Goal: Communication & Community: Answer question/provide support

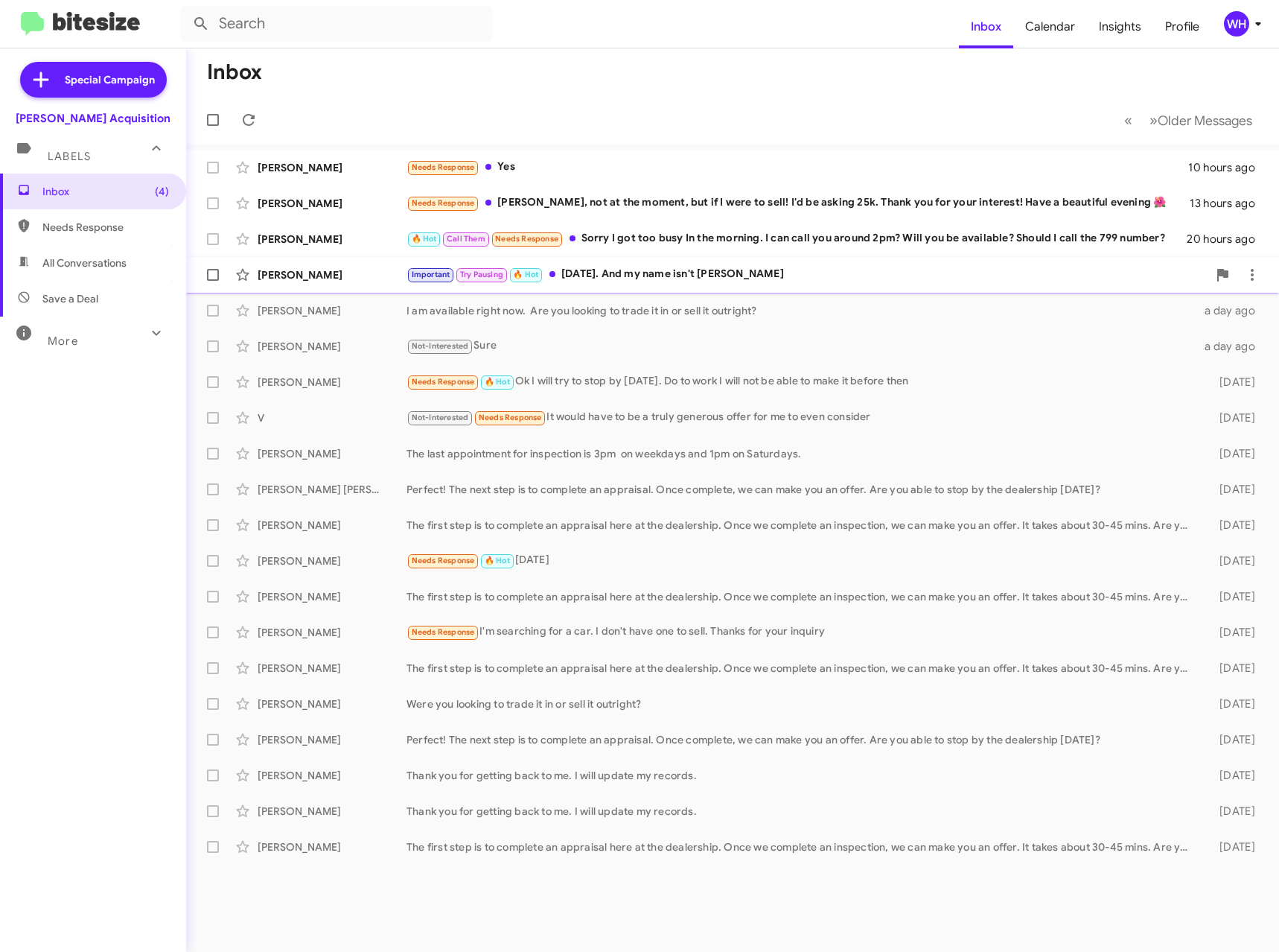
click at [282, 272] on div "[PERSON_NAME]" at bounding box center [332, 274] width 149 height 15
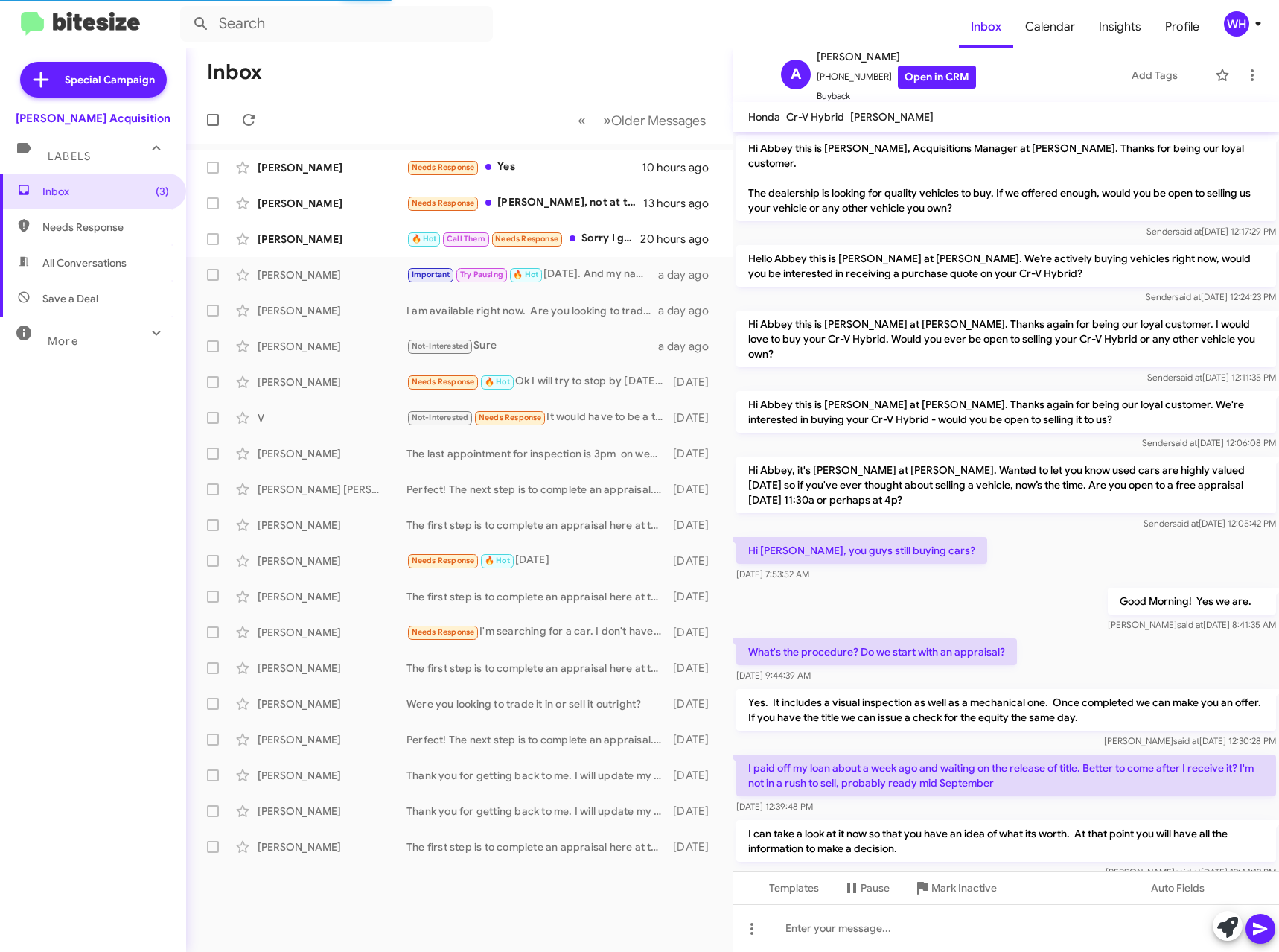
scroll to position [498, 0]
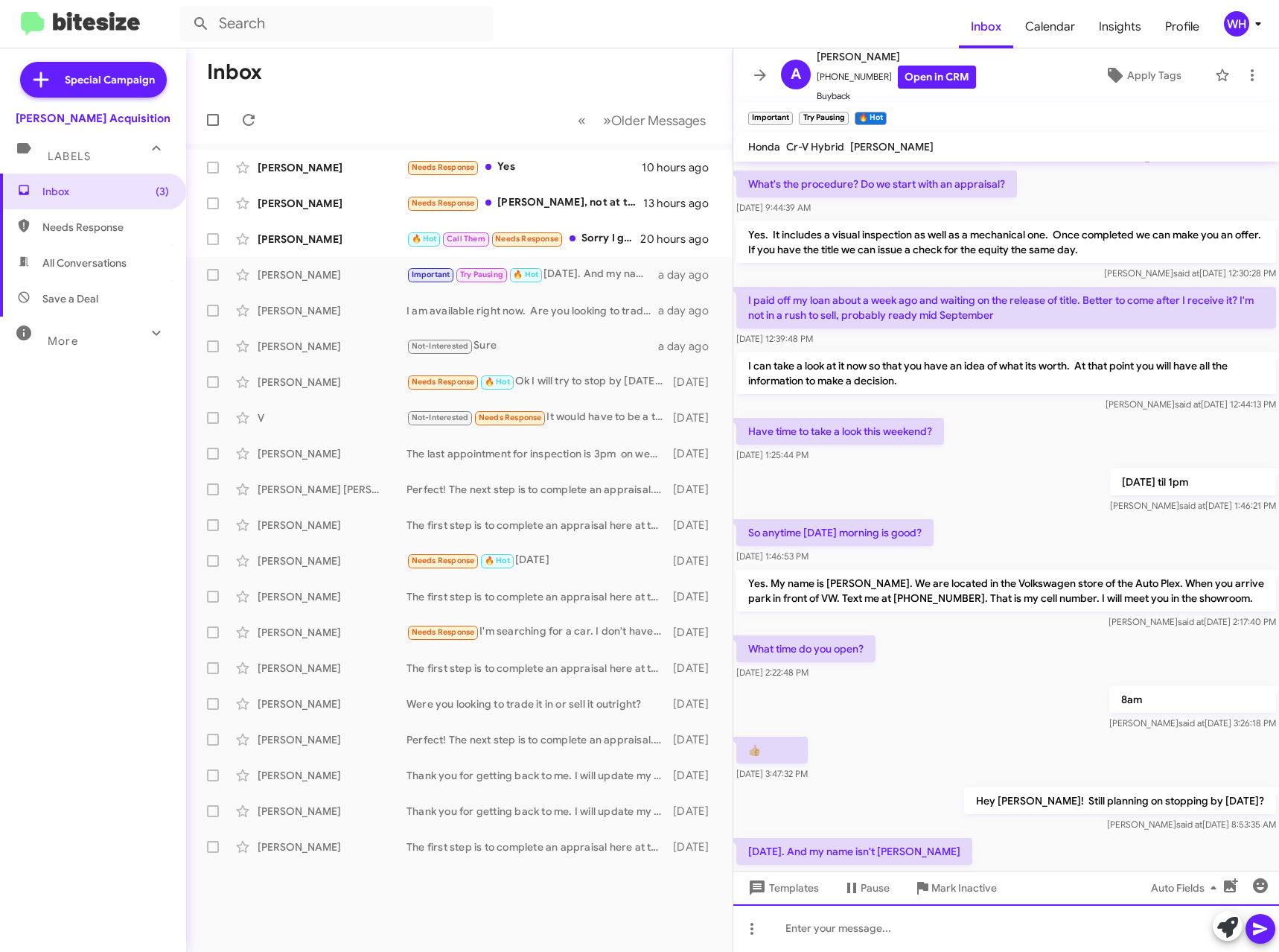
click at [887, 929] on div at bounding box center [1006, 927] width 546 height 47
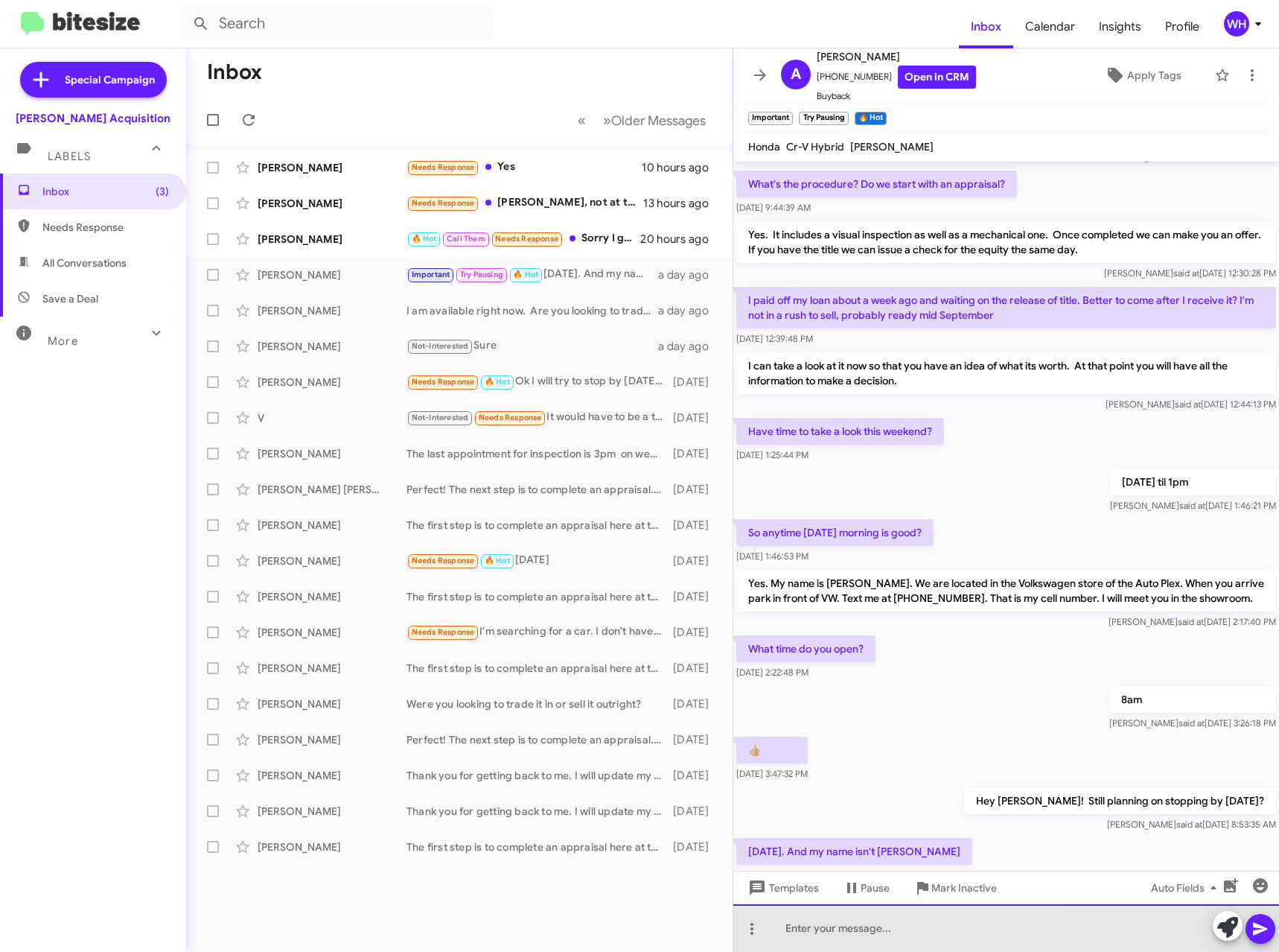
click at [887, 920] on div at bounding box center [1006, 927] width 546 height 47
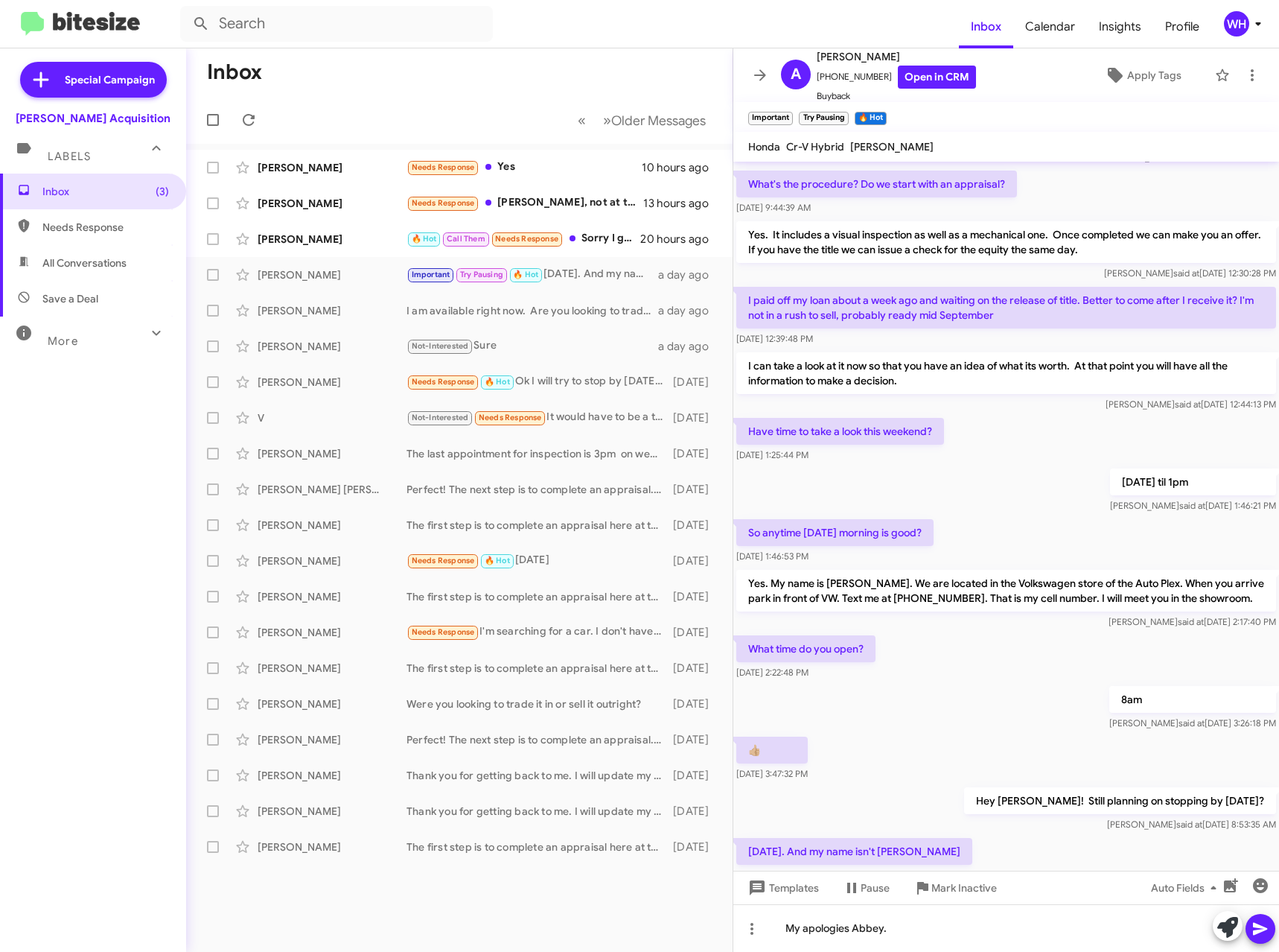
click at [1266, 922] on icon at bounding box center [1260, 928] width 18 height 18
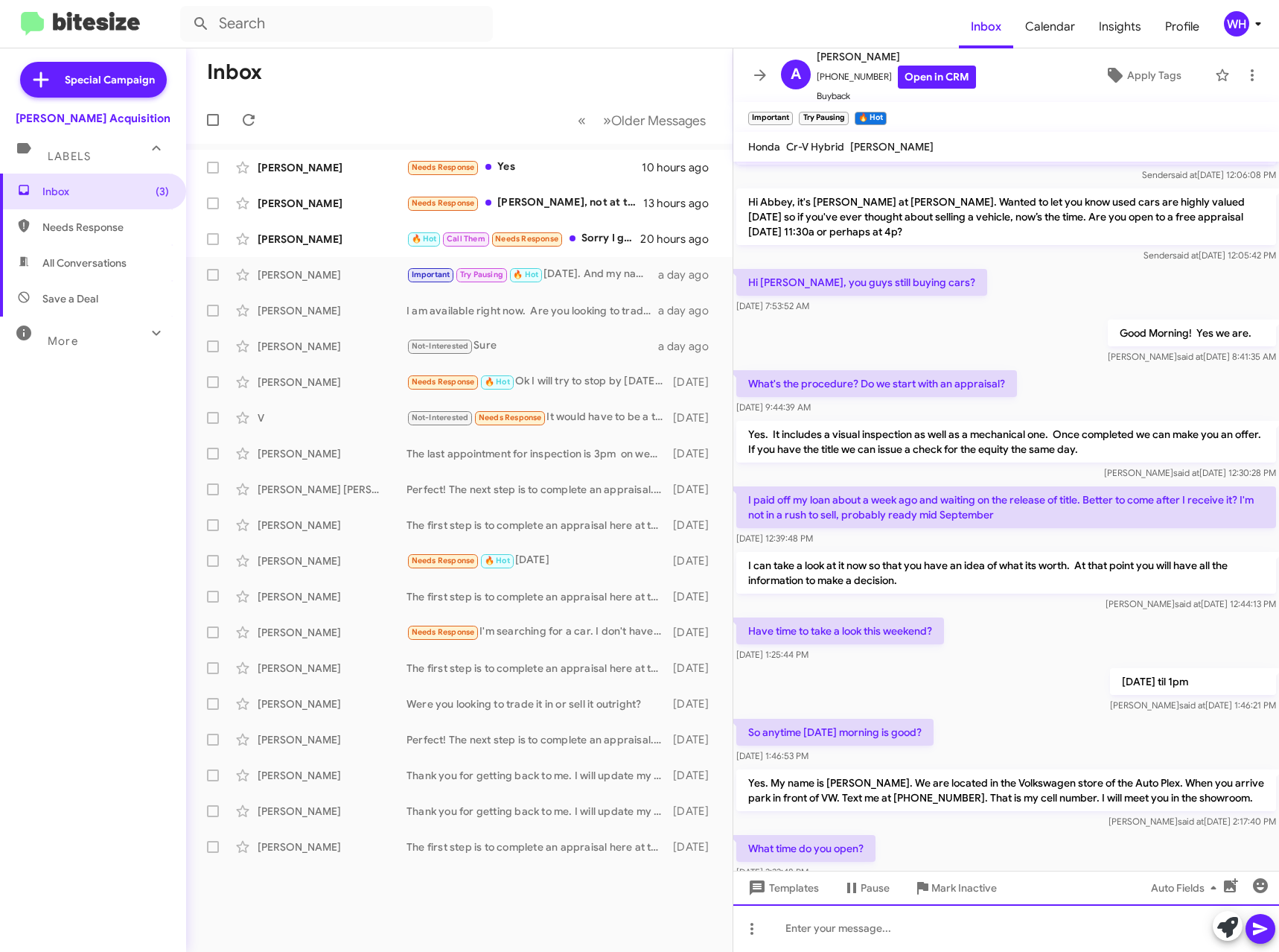
scroll to position [611, 0]
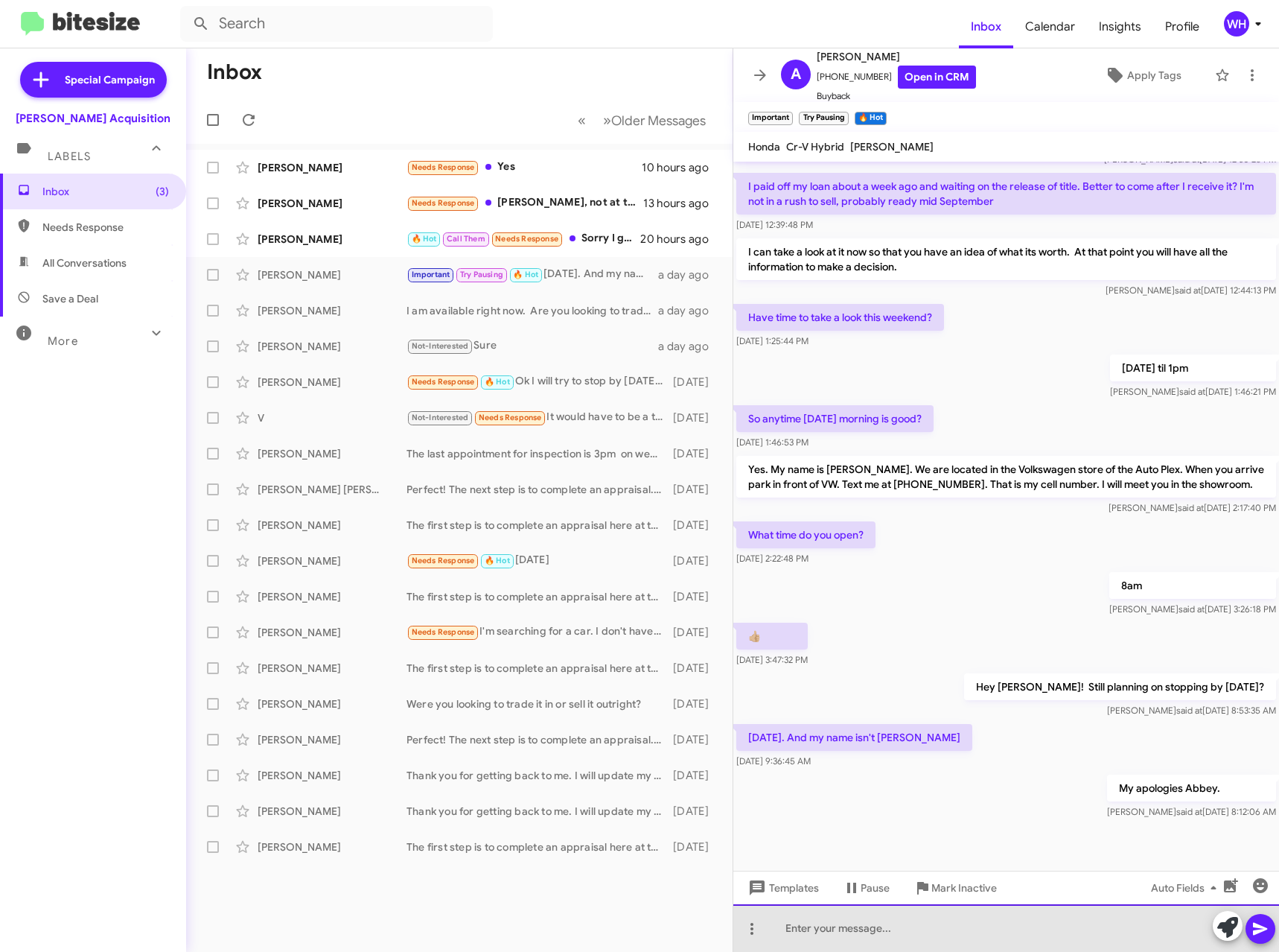
click at [838, 926] on div at bounding box center [1006, 927] width 546 height 47
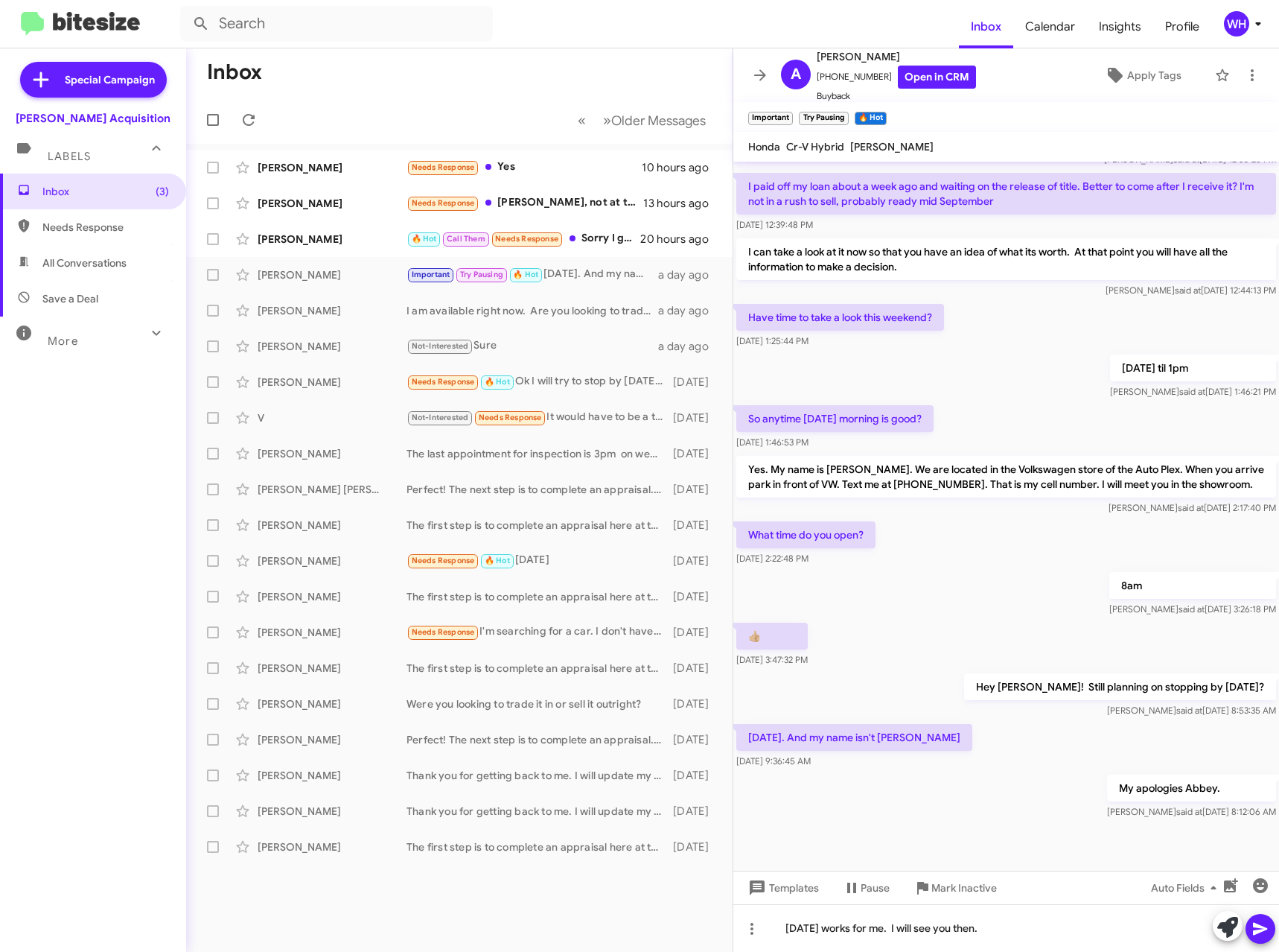
click at [1260, 929] on icon at bounding box center [1260, 929] width 14 height 13
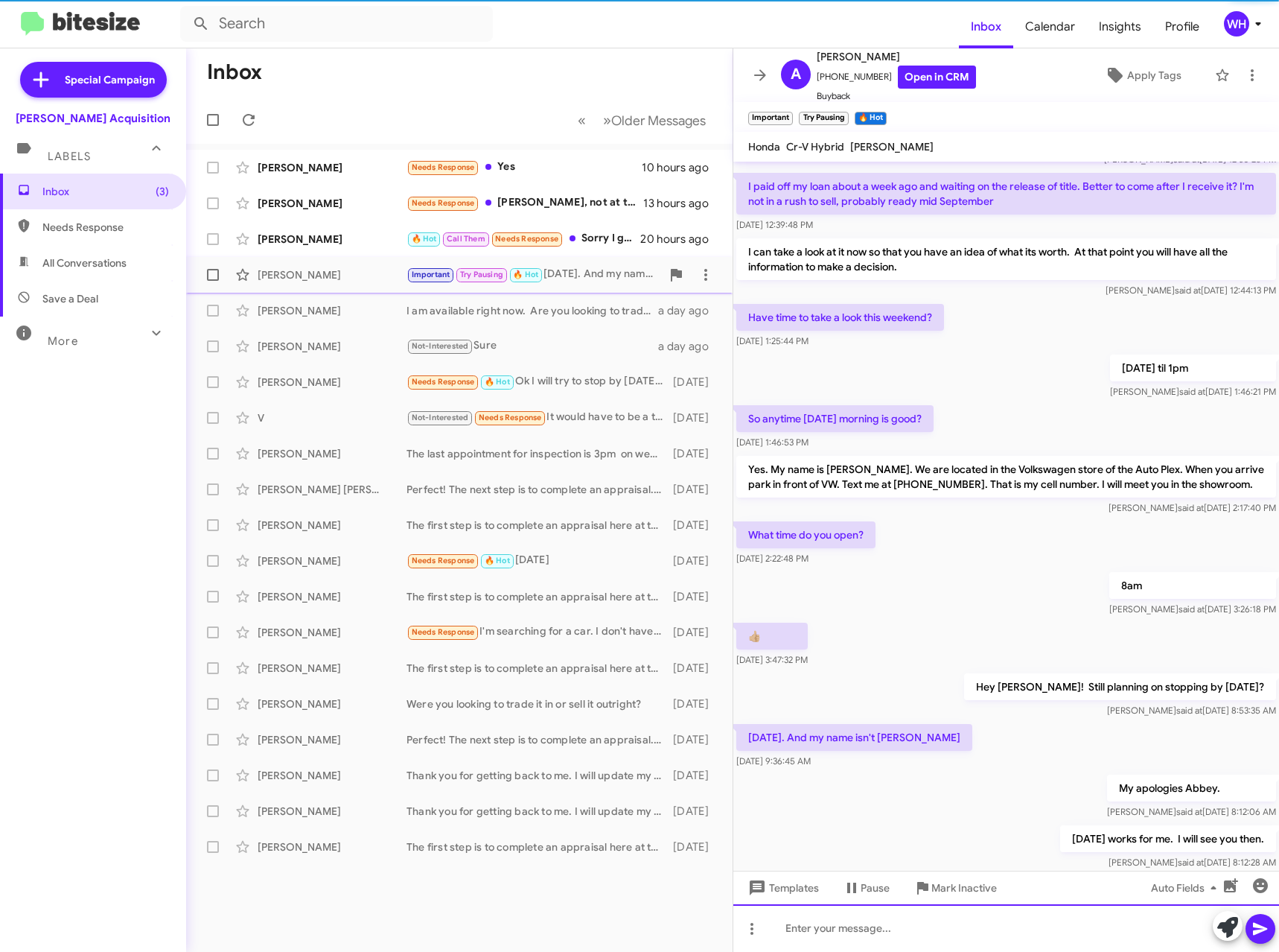
scroll to position [0, 0]
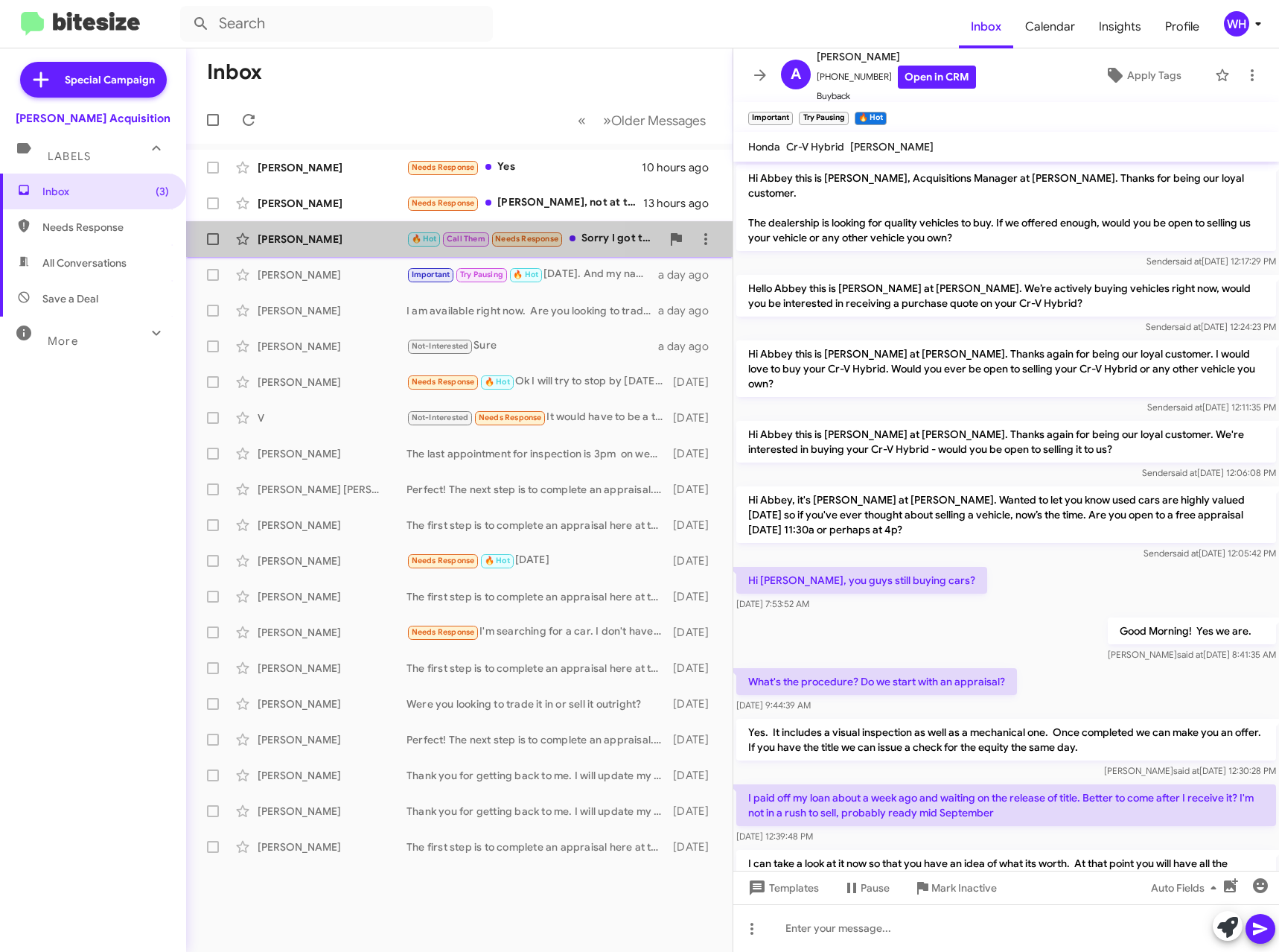
click at [301, 232] on div "[PERSON_NAME]" at bounding box center [332, 239] width 149 height 15
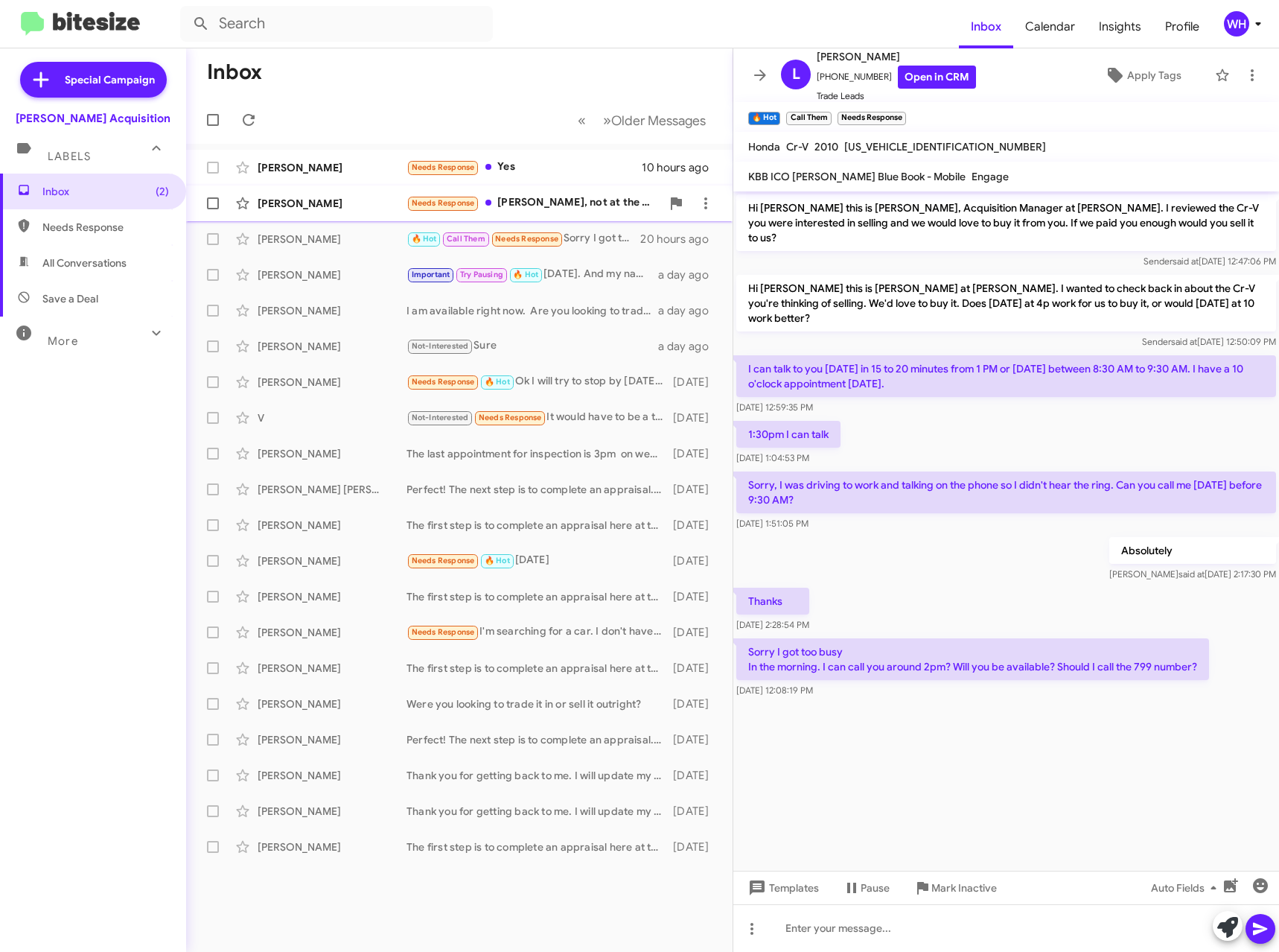
click at [268, 213] on div "[PERSON_NAME] Needs Response [PERSON_NAME], not at the moment, but if I were to…" at bounding box center [460, 203] width 523 height 30
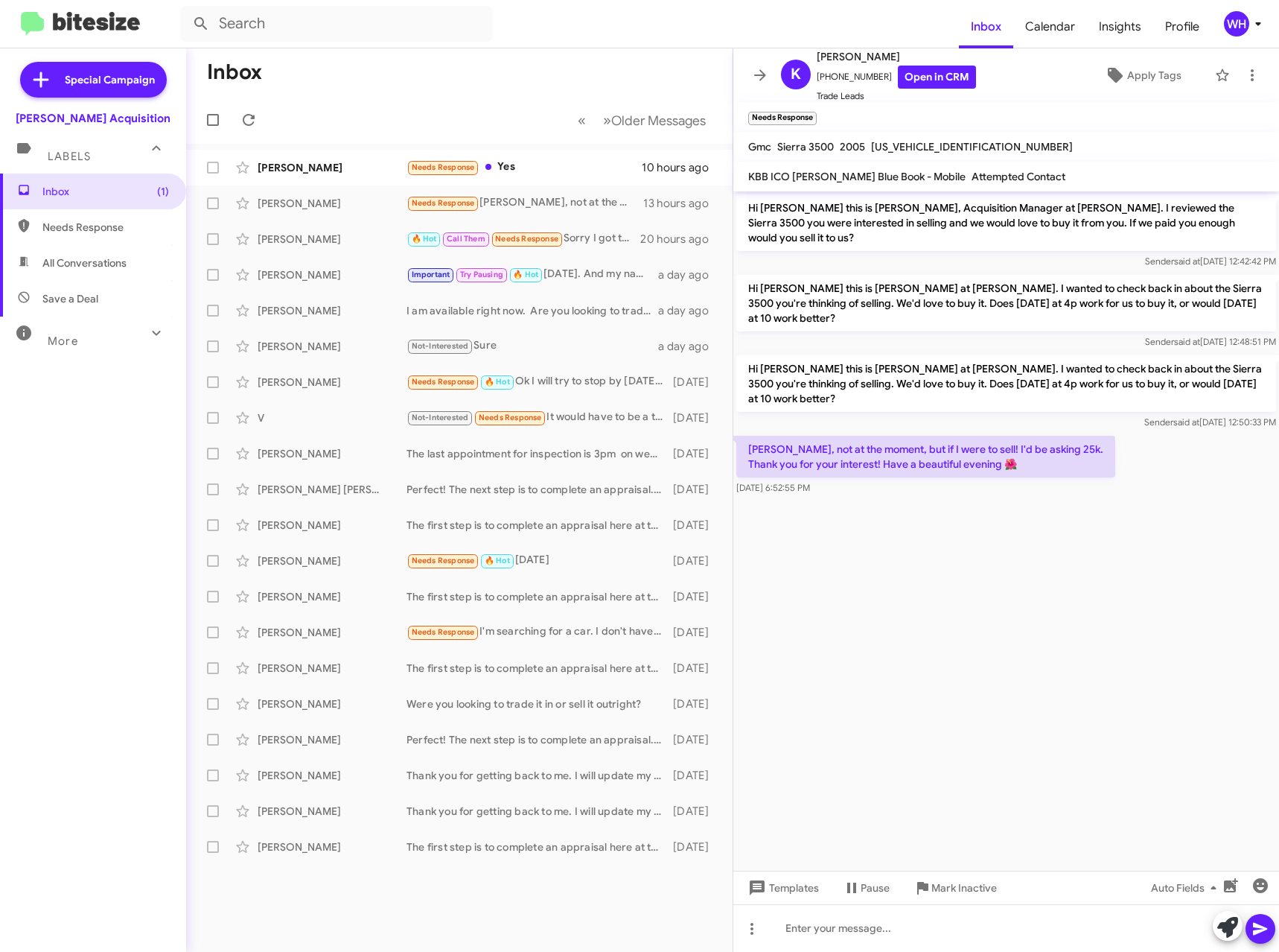
click at [770, 901] on div "Templates Pause Mark Inactive Auto Fields" at bounding box center [1006, 887] width 546 height 33
click at [774, 882] on span "Templates" at bounding box center [782, 887] width 74 height 27
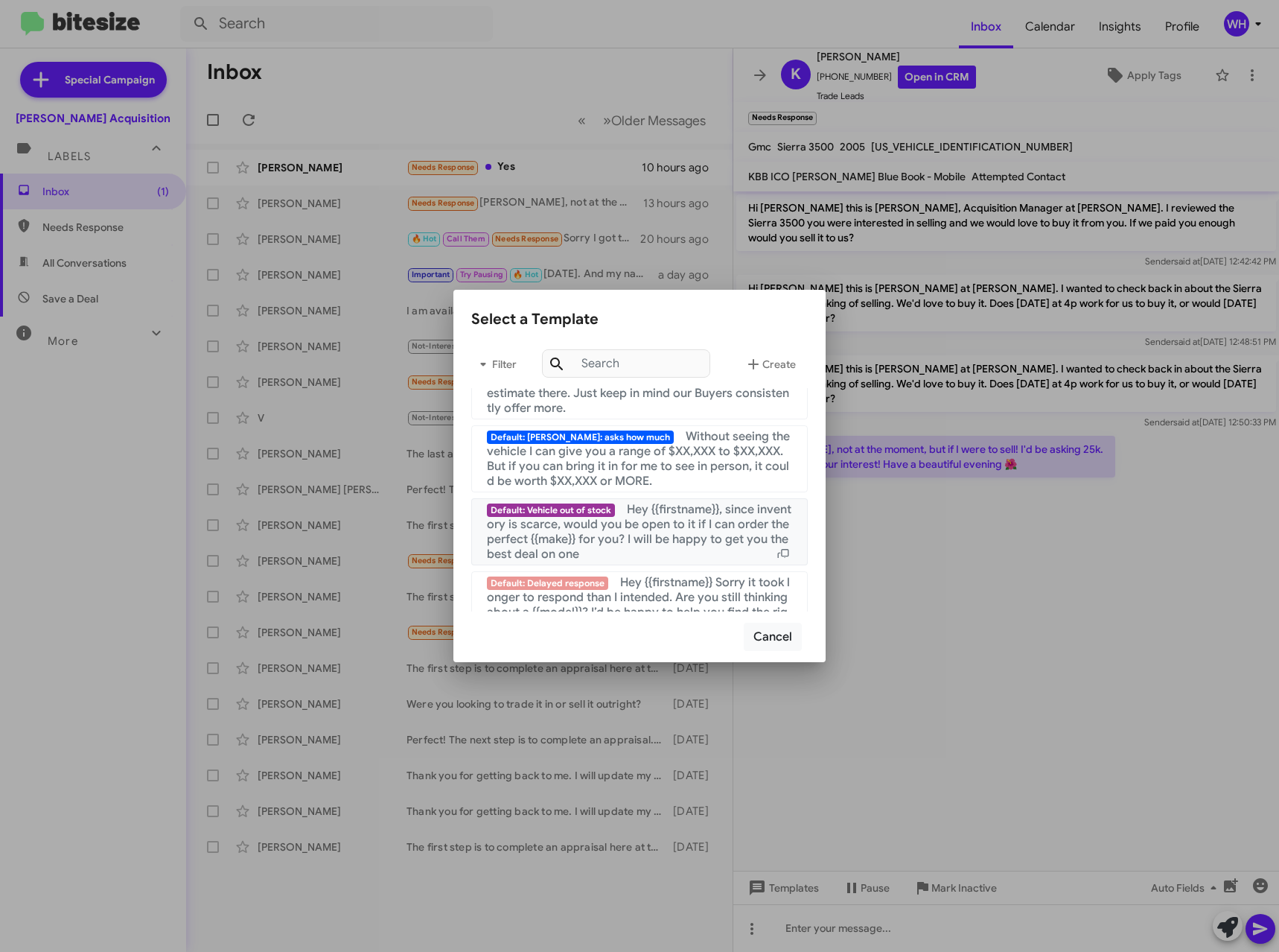
scroll to position [1436, 0]
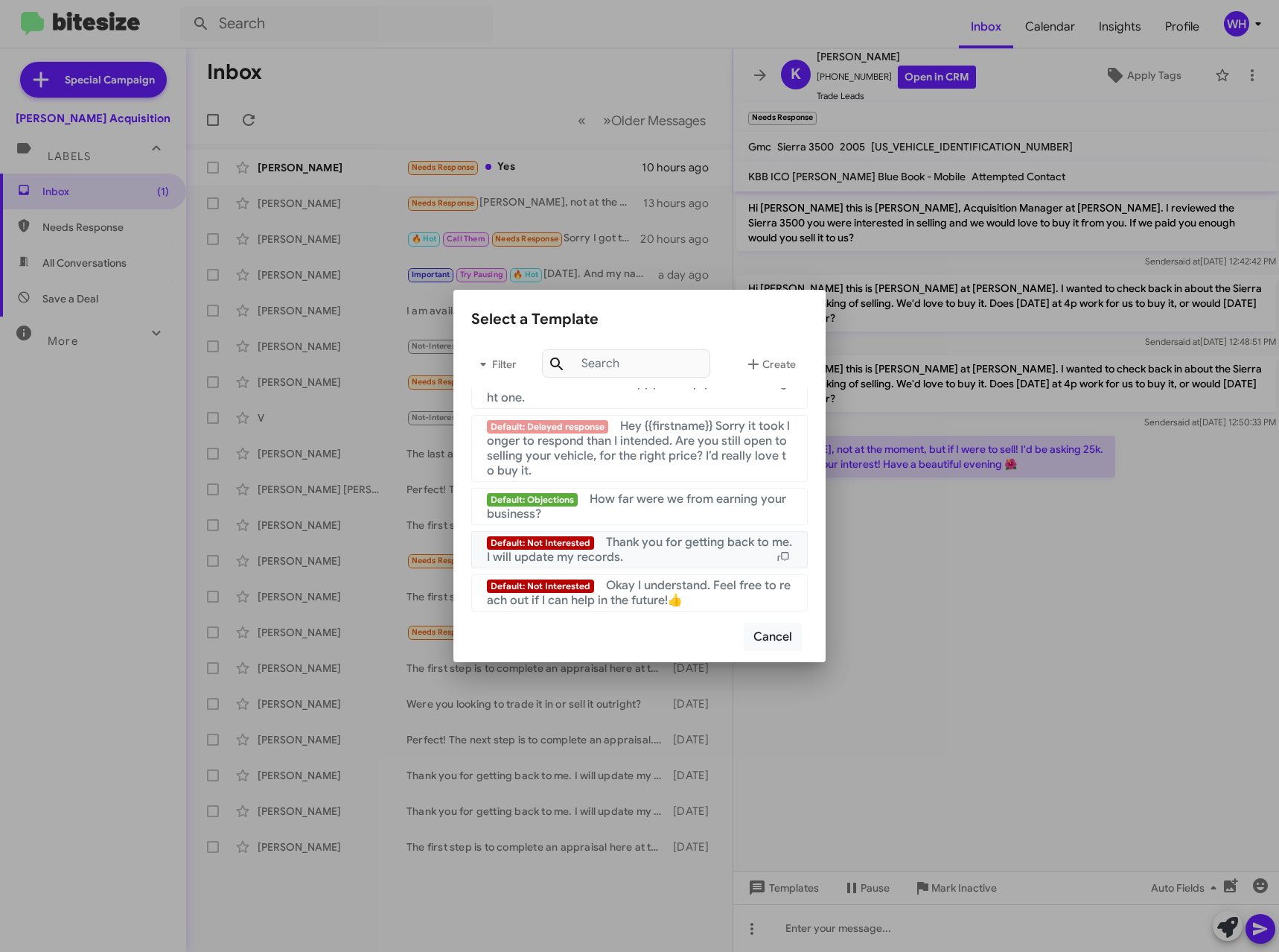
click at [606, 565] on mat-list-item "Default: Not Interested Thank you for getting back to me. I will update my reco…" at bounding box center [639, 550] width 336 height 37
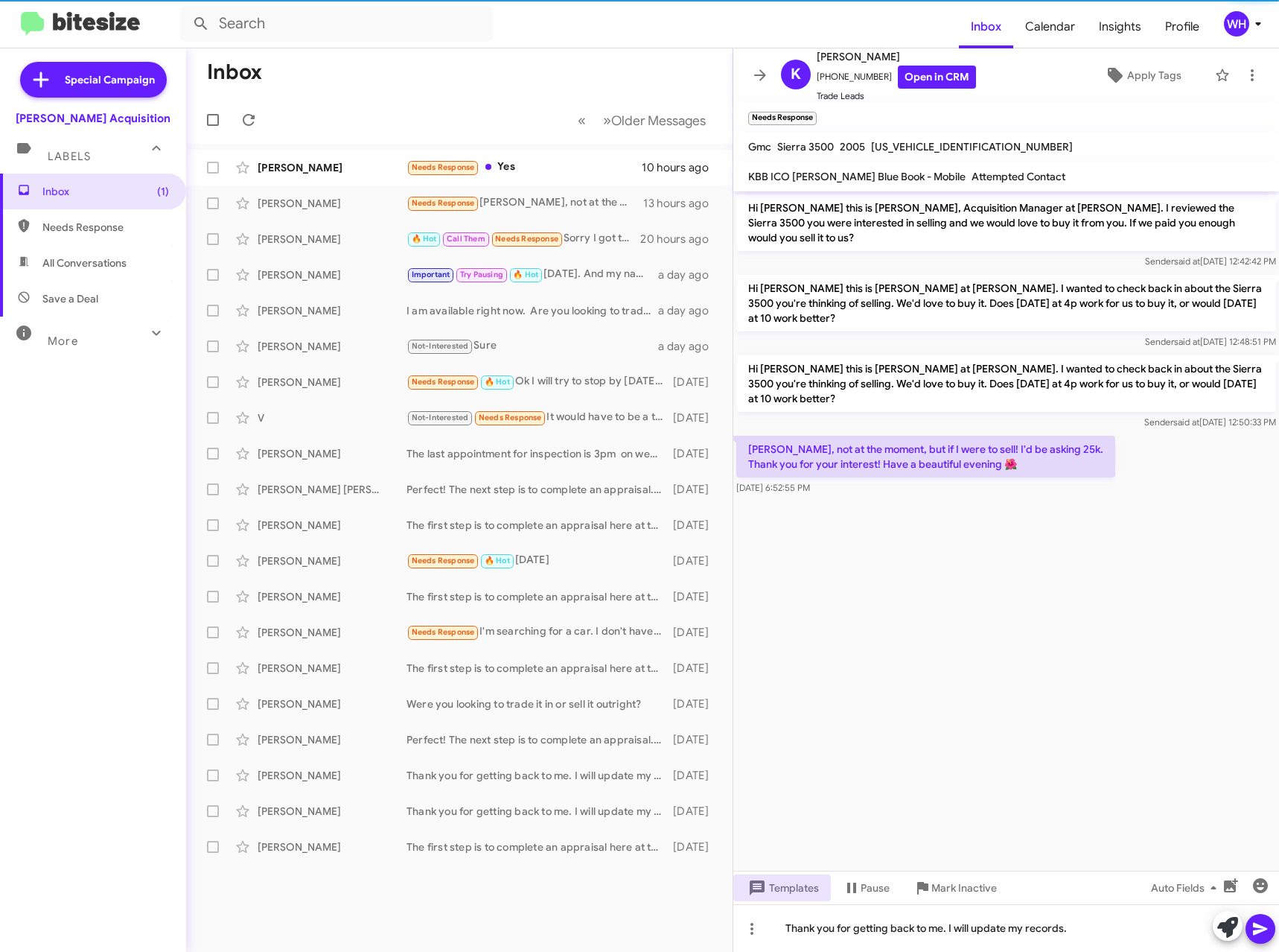
click at [1260, 933] on icon at bounding box center [1260, 928] width 18 height 18
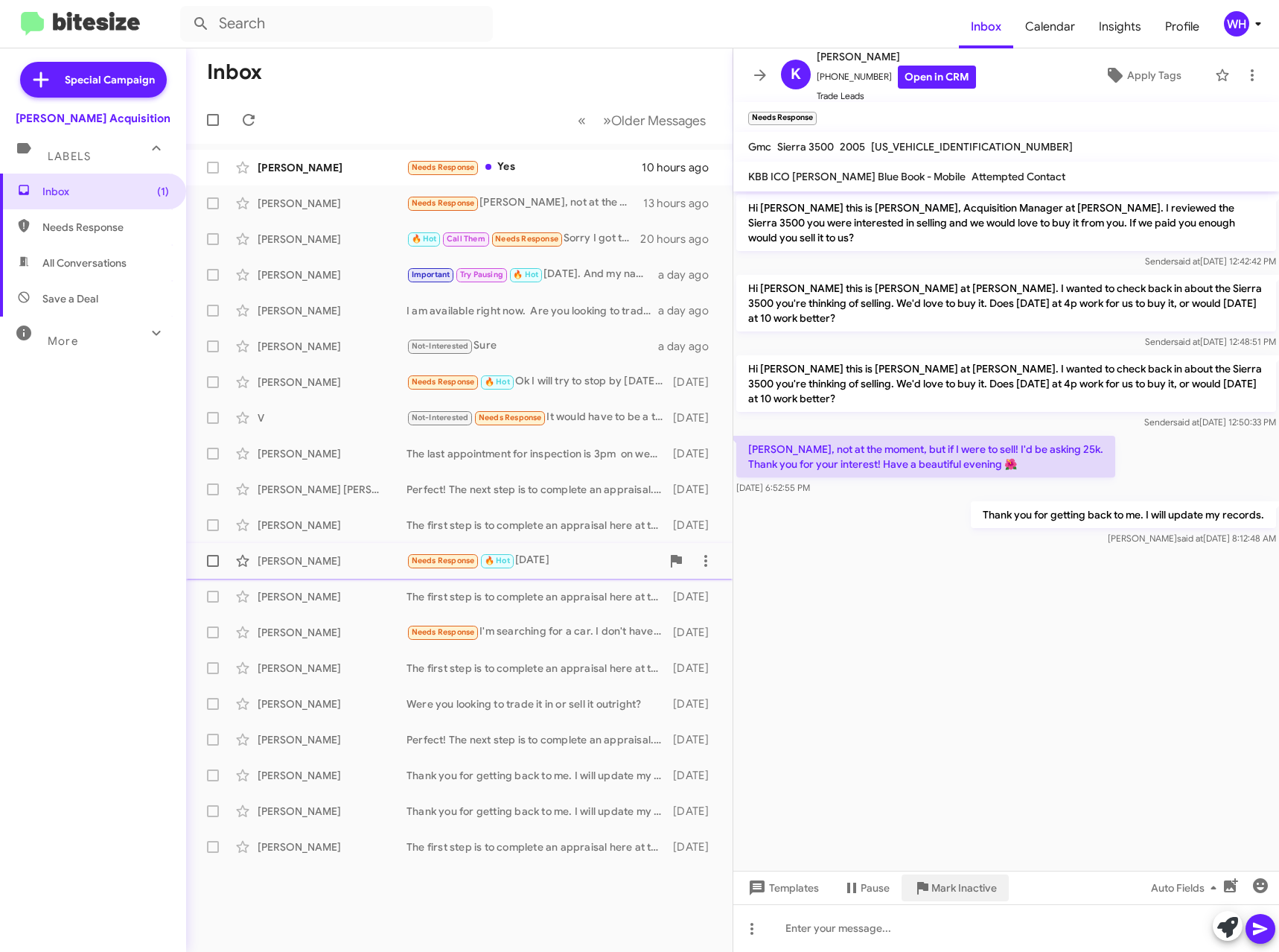
drag, startPoint x: 946, startPoint y: 889, endPoint x: 585, endPoint y: 565, distance: 485.1
click at [945, 887] on span "Mark Inactive" at bounding box center [964, 887] width 66 height 27
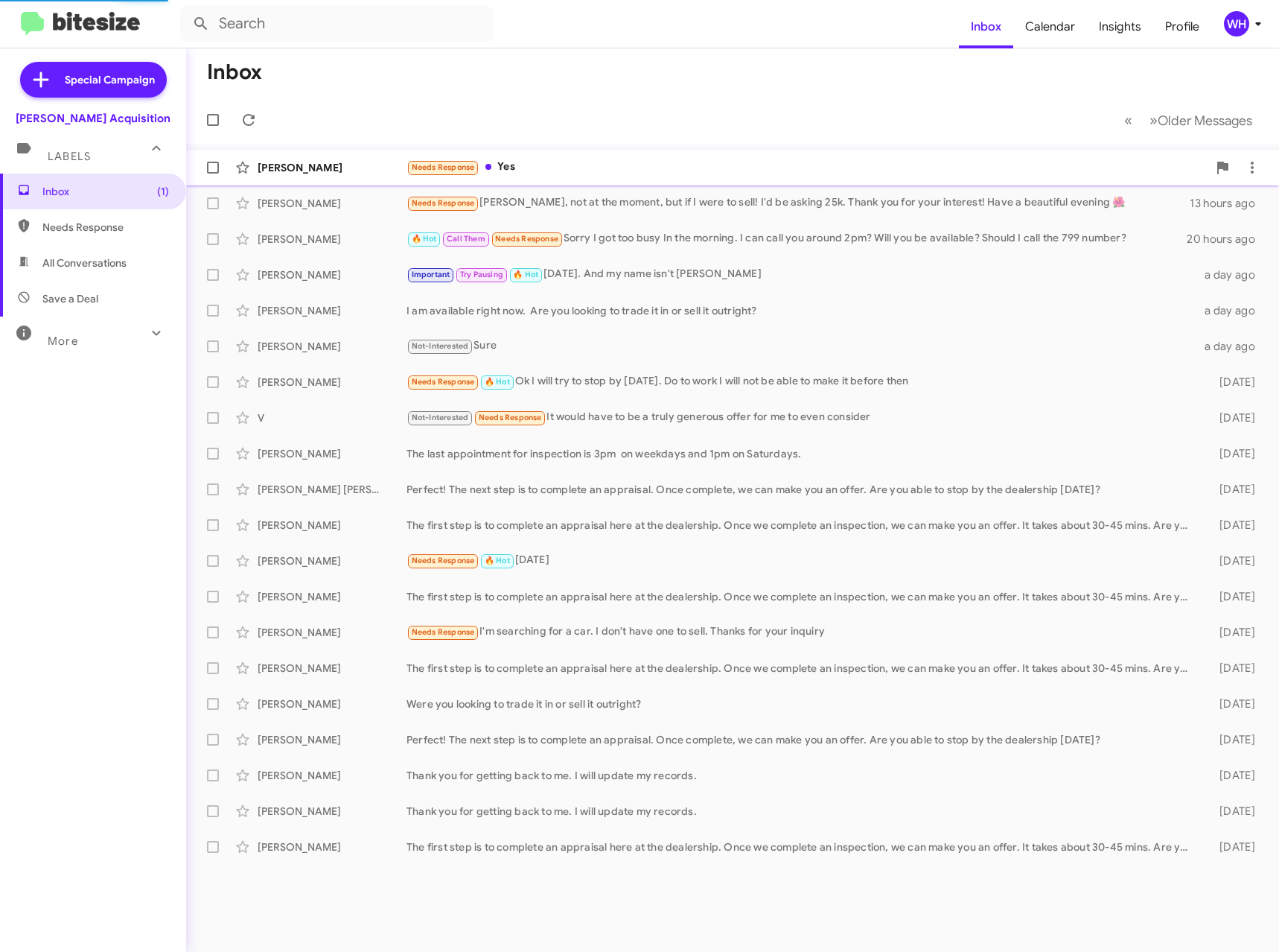
click at [310, 172] on div "[PERSON_NAME]" at bounding box center [332, 168] width 149 height 15
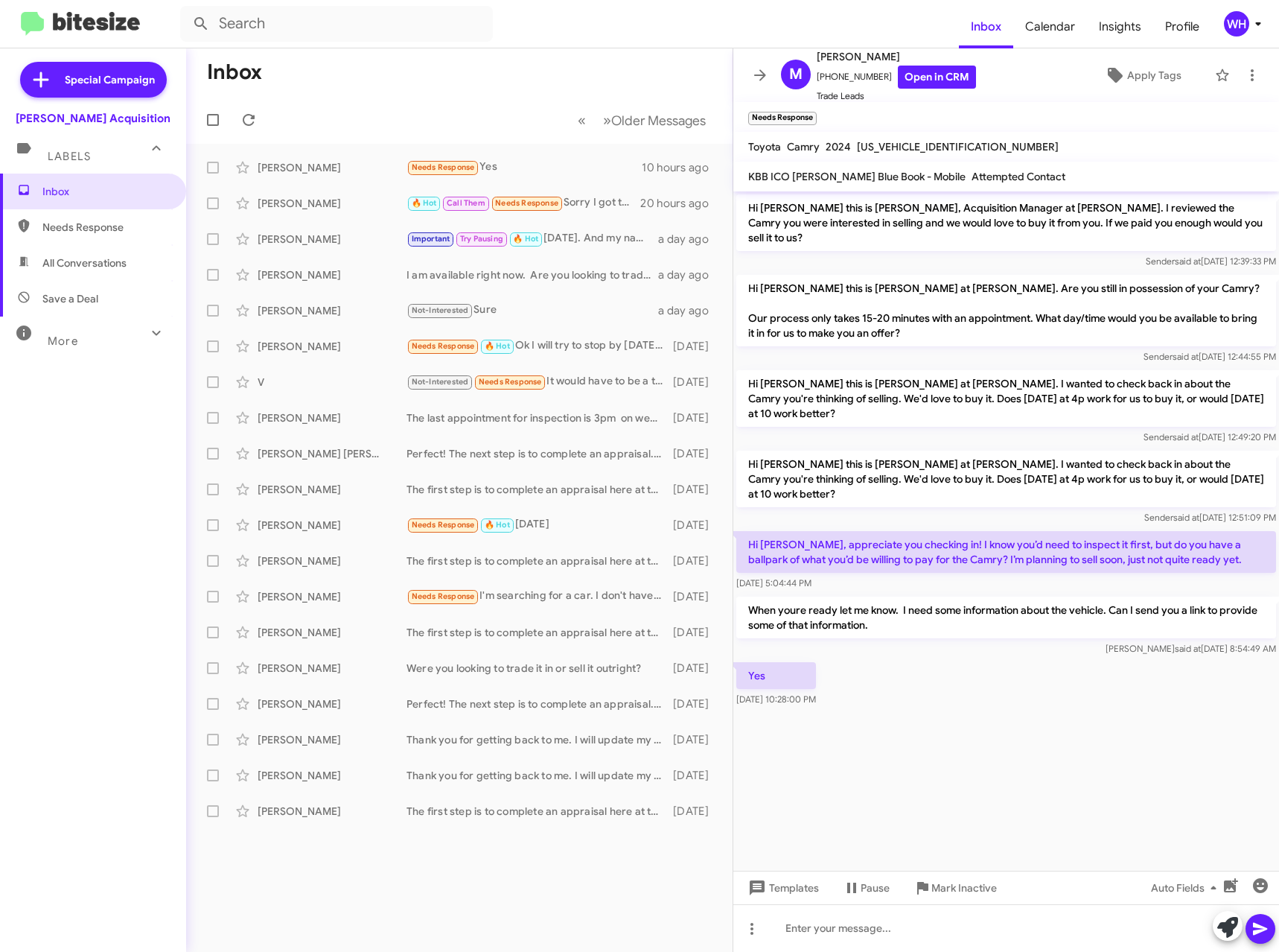
drag, startPoint x: 869, startPoint y: 857, endPoint x: 874, endPoint y: 816, distance: 41.3
click at [872, 853] on cdk-virtual-scroll-viewport "Hi [PERSON_NAME] this is [PERSON_NAME], Acquisition Manager at [PERSON_NAME]. I…" at bounding box center [1006, 530] width 546 height 679
